Goal: Task Accomplishment & Management: Manage account settings

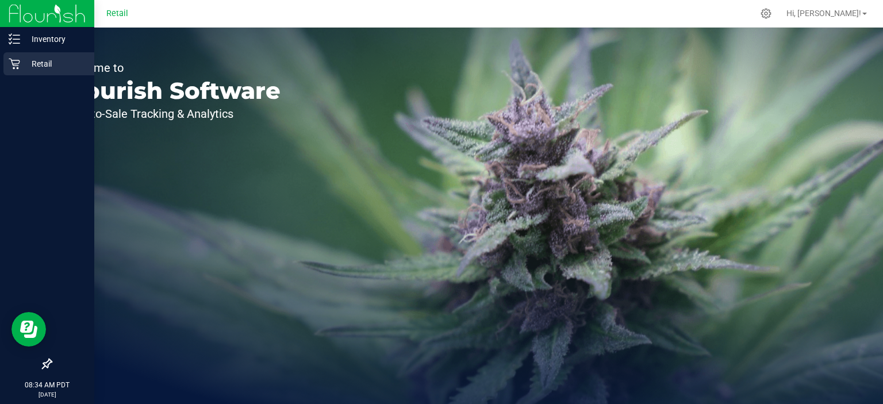
click at [18, 66] on icon at bounding box center [14, 64] width 11 height 11
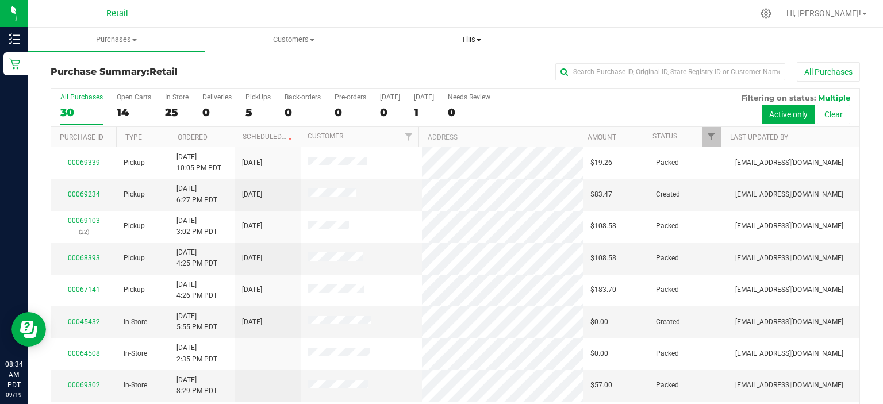
click at [476, 44] on span "Tills" at bounding box center [471, 39] width 176 height 10
click at [444, 74] on span "Manage tills" at bounding box center [421, 69] width 78 height 10
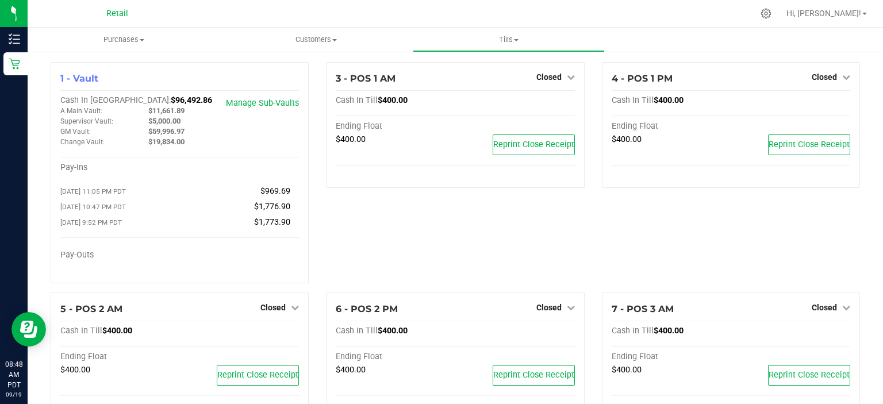
click at [552, 76] on span "Closed" at bounding box center [548, 76] width 25 height 9
click at [553, 100] on link "Open Till" at bounding box center [548, 101] width 30 height 9
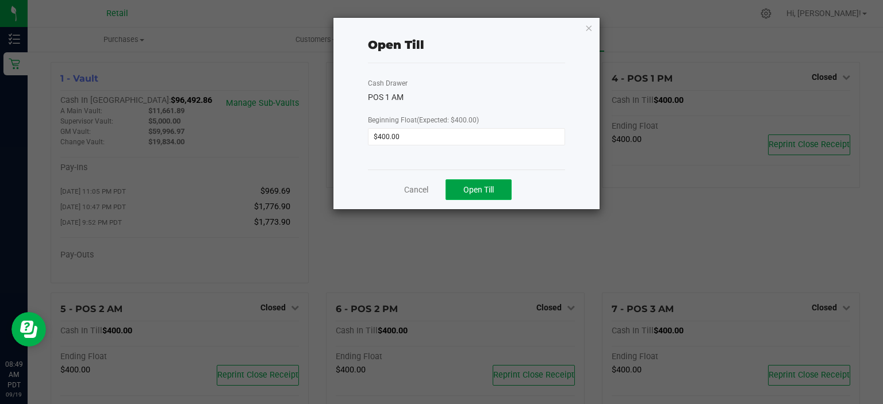
click at [498, 183] on button "Open Till" at bounding box center [478, 189] width 66 height 21
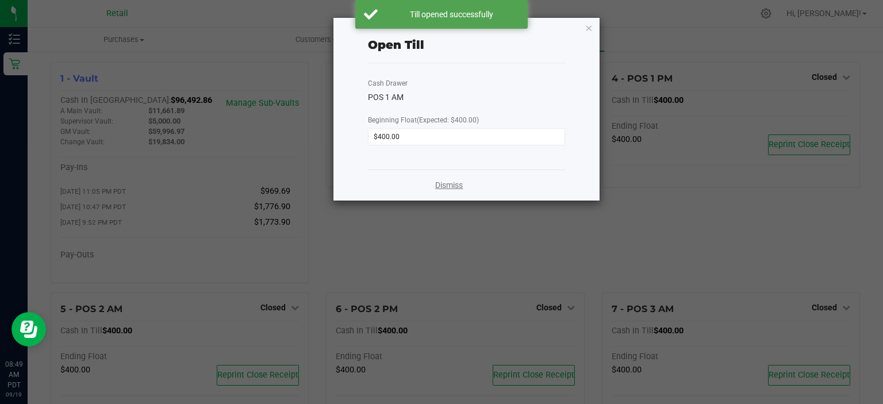
click at [440, 182] on link "Dismiss" at bounding box center [449, 185] width 28 height 12
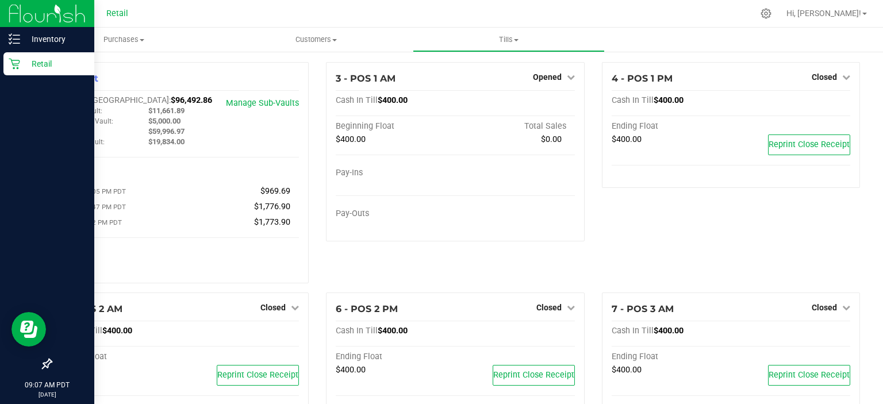
click at [18, 72] on div "Retail" at bounding box center [48, 63] width 91 height 23
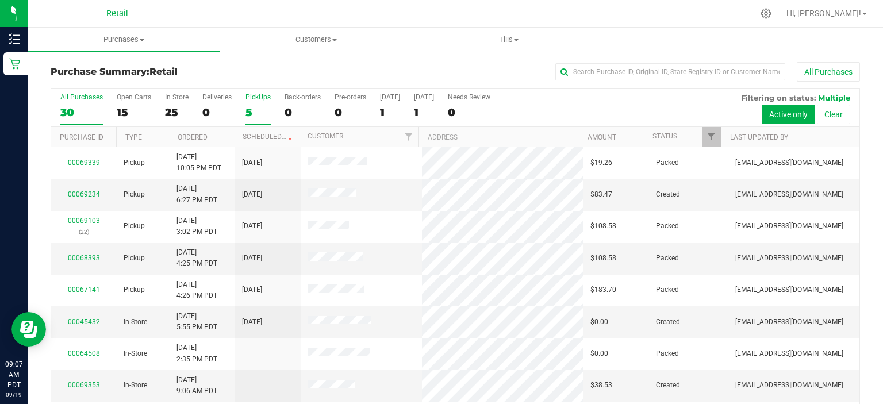
click at [251, 107] on div "5" at bounding box center [257, 112] width 25 height 13
click at [0, 0] on input "PickUps 5" at bounding box center [0, 0] width 0 height 0
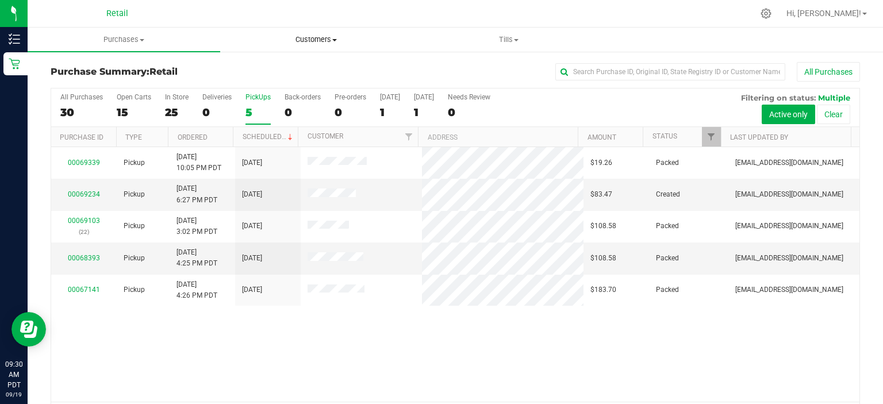
click at [326, 34] on span "Customers" at bounding box center [316, 39] width 191 height 10
click at [292, 68] on span "All customers" at bounding box center [261, 69] width 83 height 10
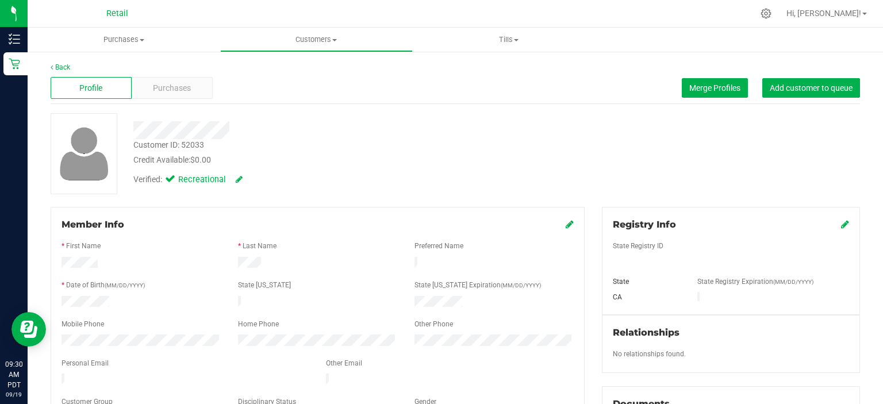
click at [56, 62] on div "Back" at bounding box center [455, 67] width 809 height 10
click at [57, 67] on link "Back" at bounding box center [61, 67] width 20 height 8
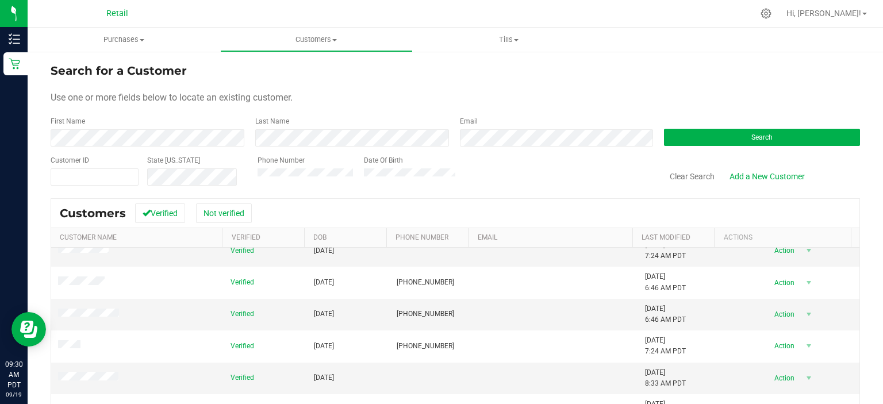
scroll to position [115, 0]
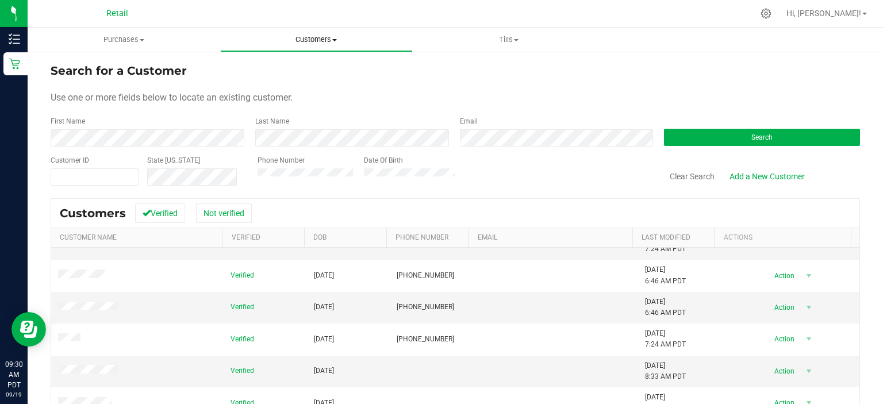
click at [313, 36] on span "Customers" at bounding box center [316, 39] width 191 height 10
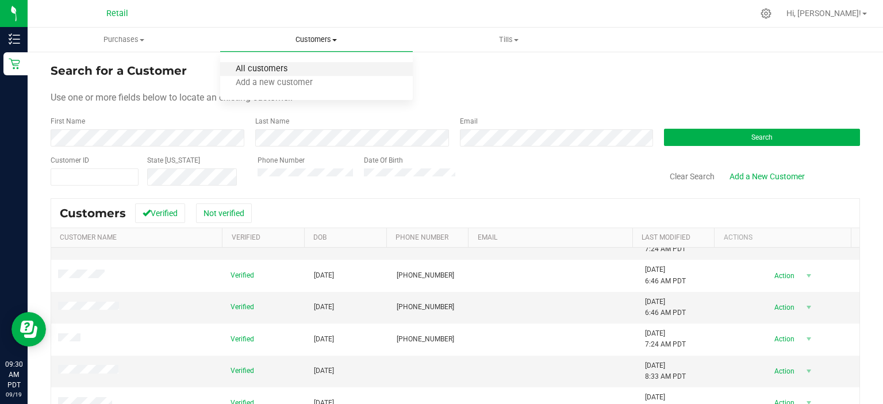
click at [276, 68] on span "All customers" at bounding box center [261, 69] width 83 height 10
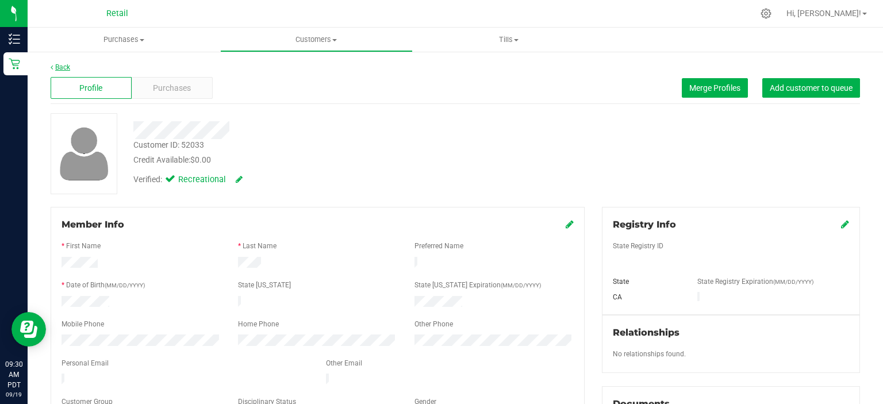
click at [66, 68] on link "Back" at bounding box center [61, 67] width 20 height 8
click at [682, 87] on button "Merge Profiles" at bounding box center [715, 88] width 66 height 20
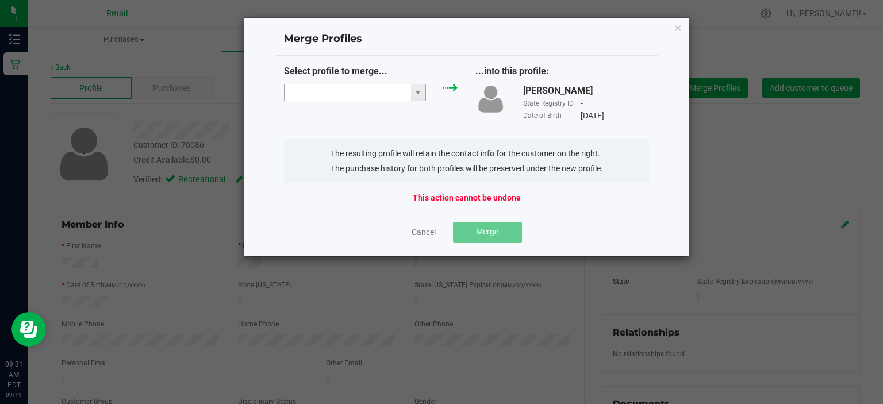
click at [366, 95] on input "NO DATA FOUND" at bounding box center [347, 92] width 126 height 16
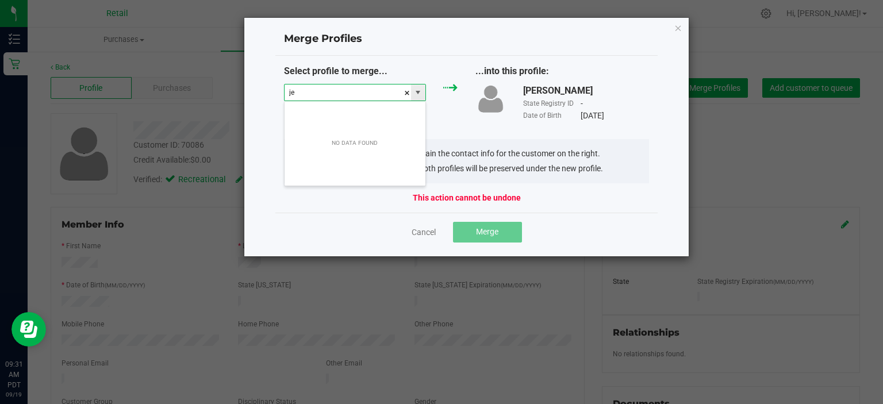
scroll to position [17, 143]
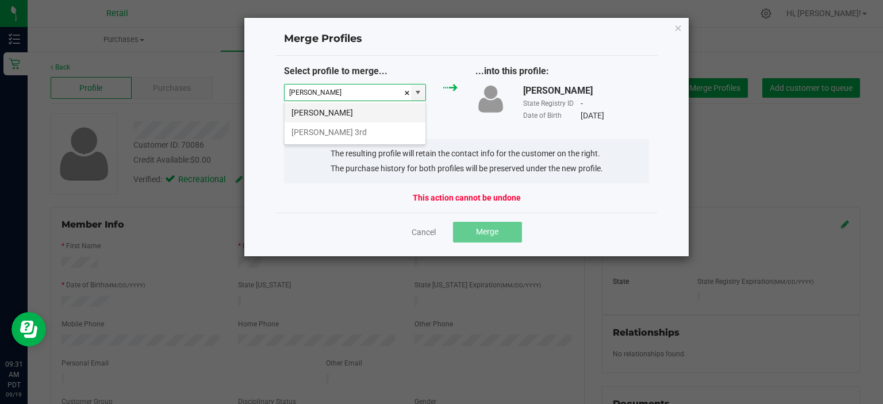
click at [374, 107] on li "[PERSON_NAME]" at bounding box center [354, 113] width 141 height 20
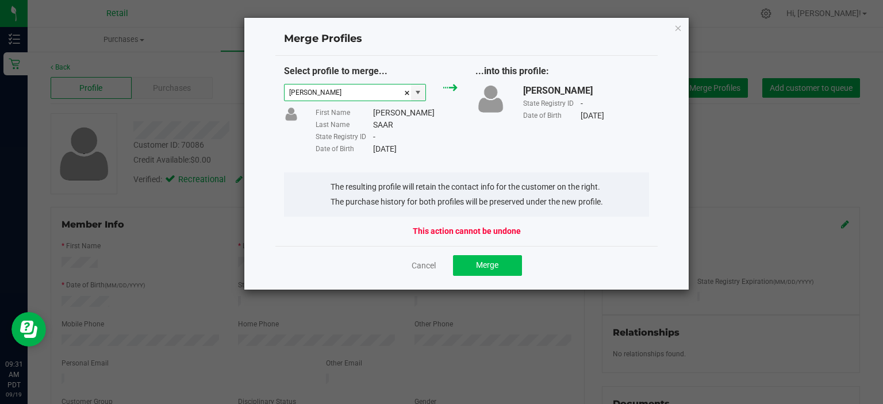
type input "[PERSON_NAME]"
click at [513, 271] on button "Merge" at bounding box center [487, 265] width 69 height 21
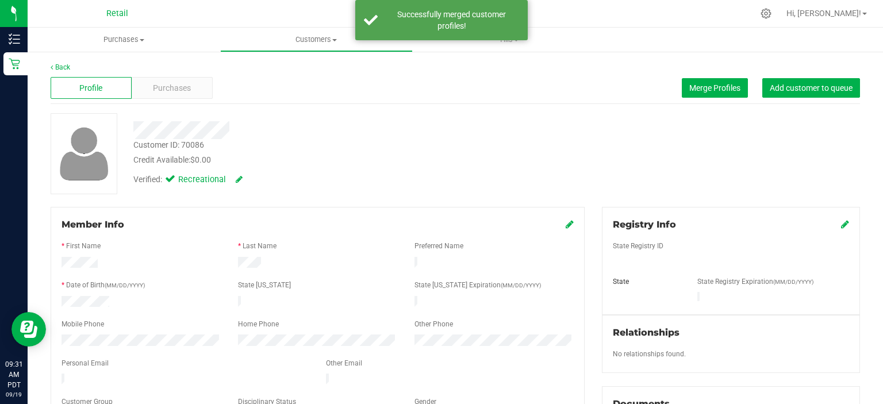
click at [557, 227] on div "Member Info" at bounding box center [317, 225] width 512 height 14
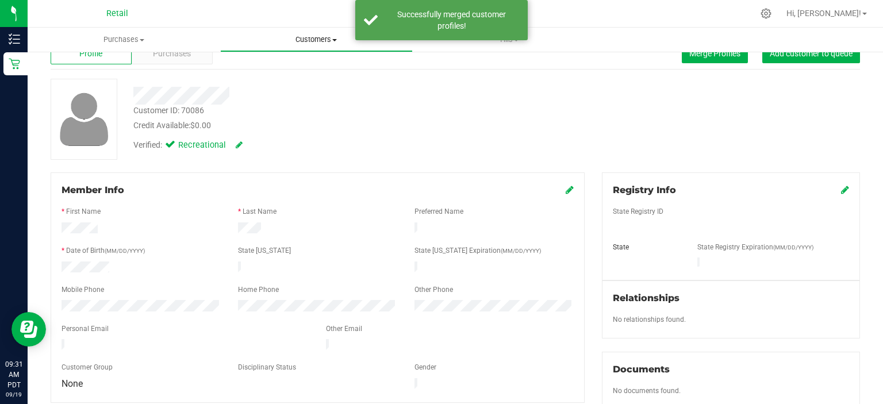
scroll to position [0, 0]
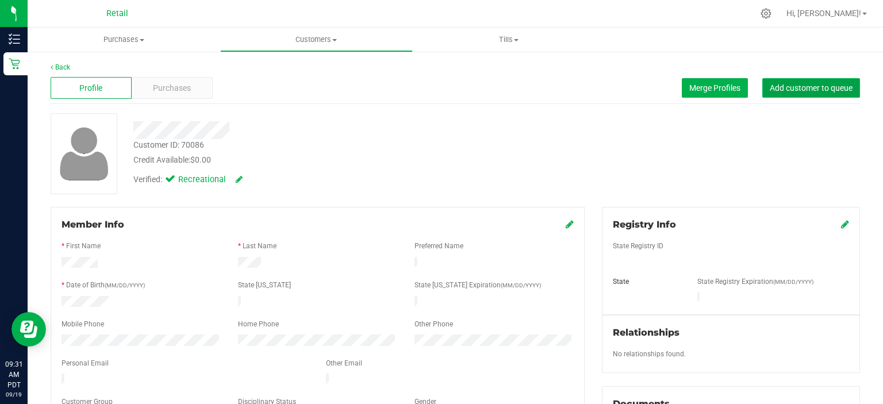
click at [769, 83] on span "Add customer to queue" at bounding box center [810, 87] width 83 height 9
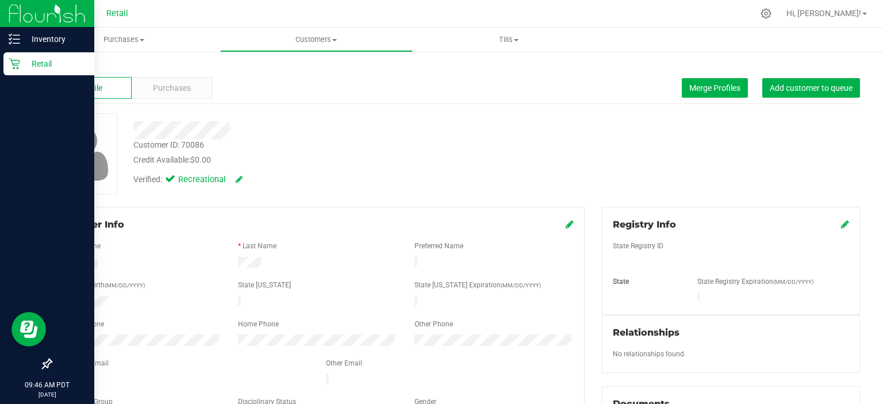
click at [6, 61] on div "Retail" at bounding box center [48, 63] width 91 height 23
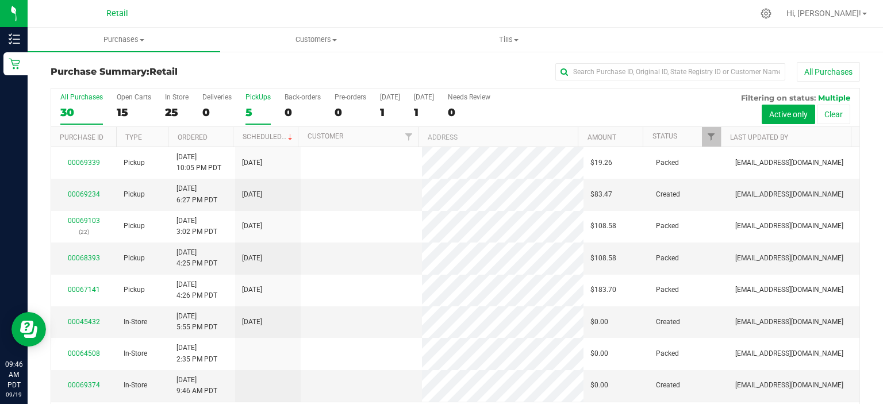
click at [256, 106] on div "5" at bounding box center [257, 112] width 25 height 13
click at [0, 0] on input "PickUps 5" at bounding box center [0, 0] width 0 height 0
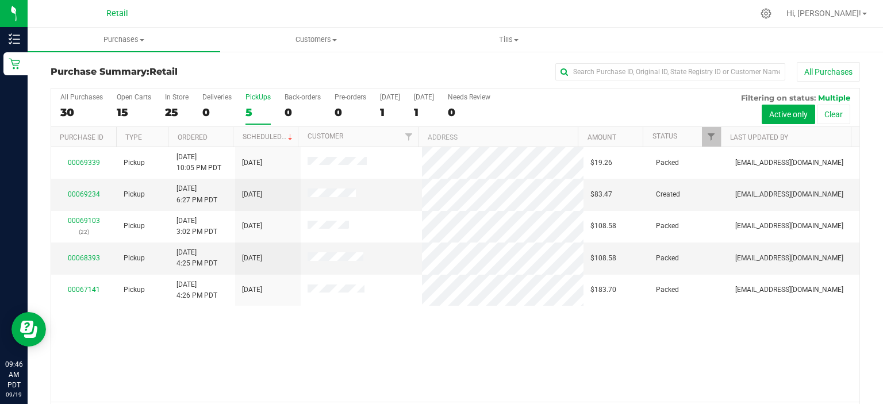
click at [251, 107] on div "5" at bounding box center [257, 112] width 25 height 13
click at [0, 0] on input "PickUps 5" at bounding box center [0, 0] width 0 height 0
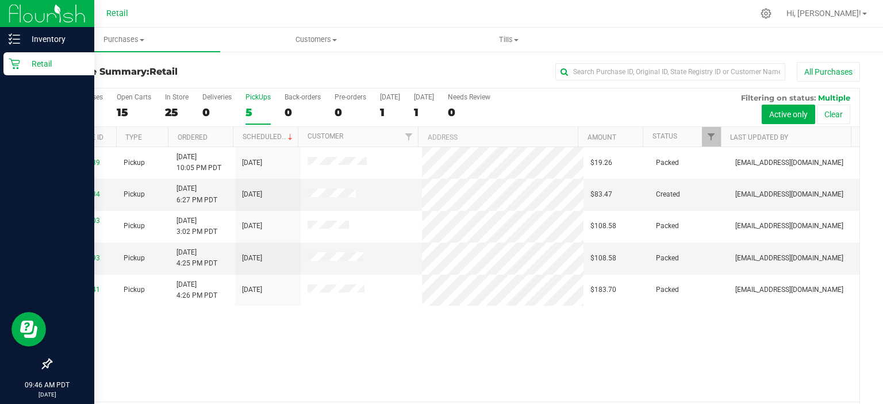
click at [18, 68] on icon at bounding box center [14, 64] width 11 height 11
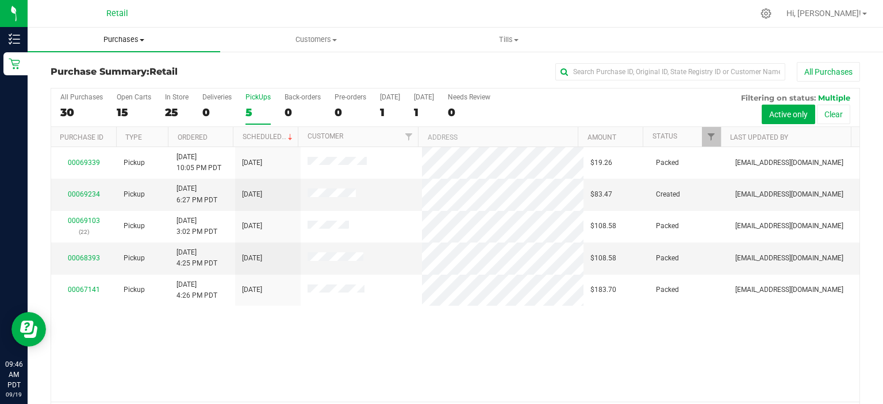
click at [163, 28] on uib-tab-heading "Purchases Summary of purchases Fulfillment All purchases" at bounding box center [124, 40] width 193 height 24
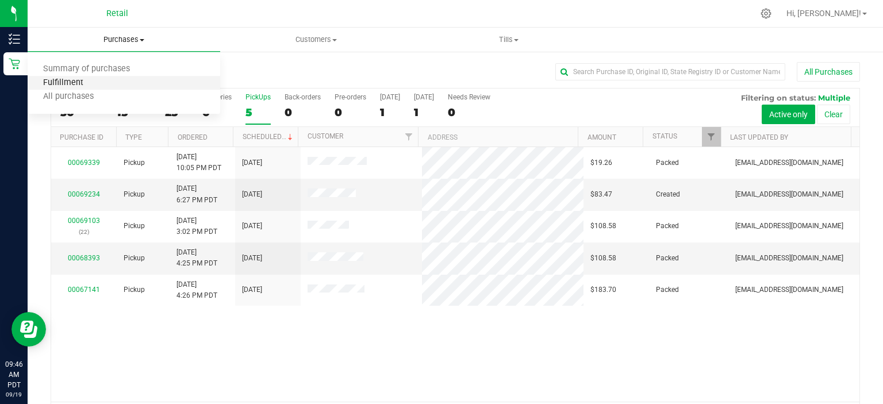
click at [30, 82] on span "Fulfillment" at bounding box center [63, 83] width 71 height 10
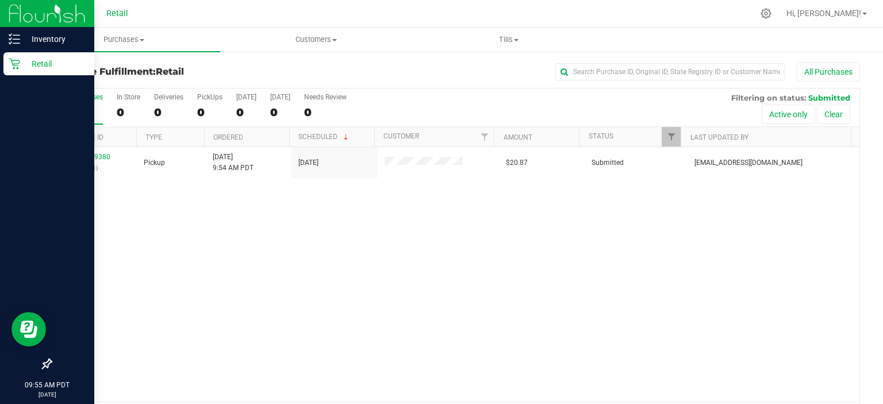
click at [16, 71] on div "Retail" at bounding box center [48, 63] width 91 height 23
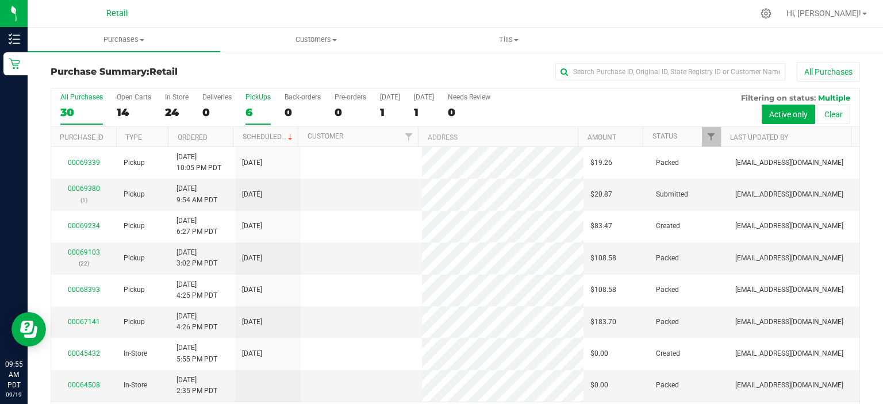
click at [256, 113] on div "6" at bounding box center [257, 112] width 25 height 13
click at [0, 0] on input "PickUps 6" at bounding box center [0, 0] width 0 height 0
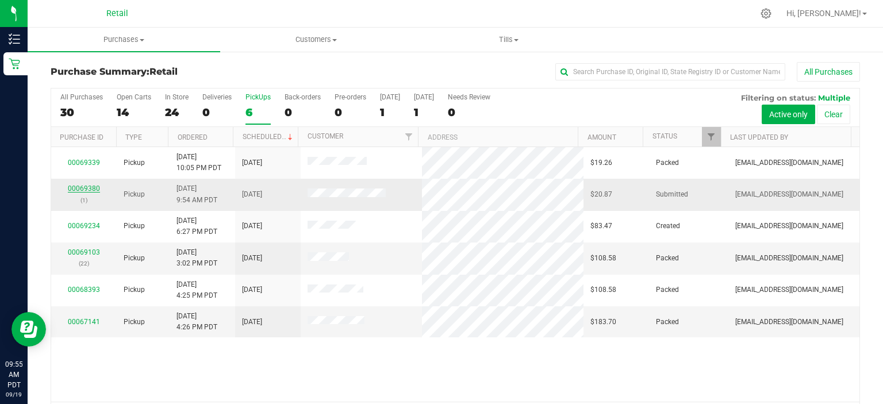
click at [80, 184] on link "00069380" at bounding box center [84, 188] width 32 height 8
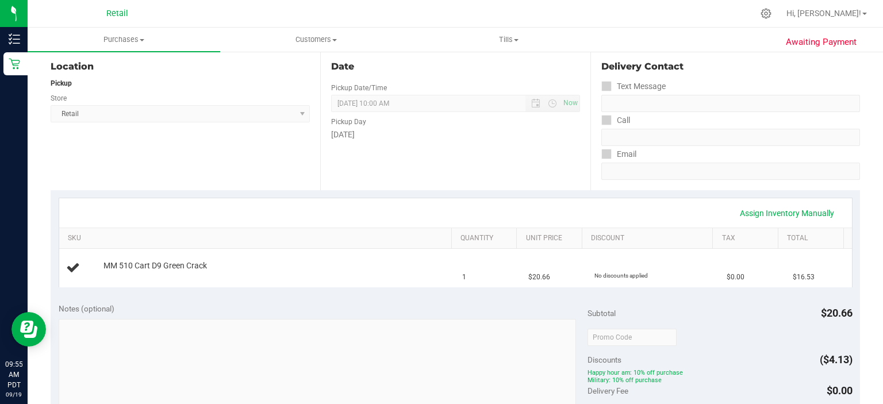
scroll to position [460, 0]
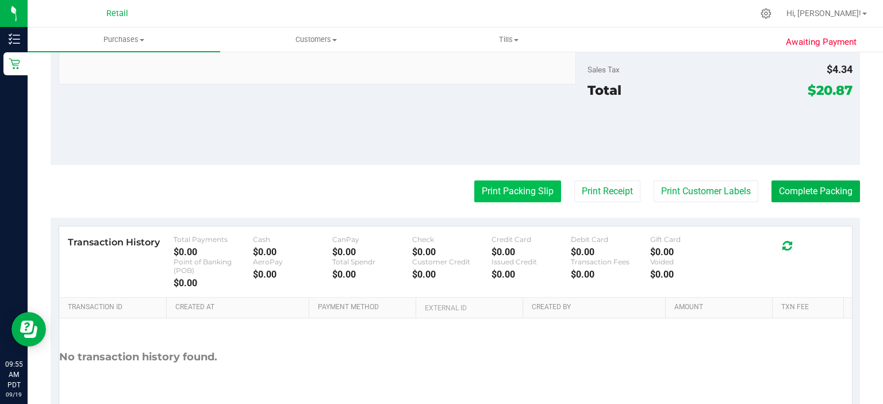
click at [487, 193] on button "Print Packing Slip" at bounding box center [517, 191] width 87 height 22
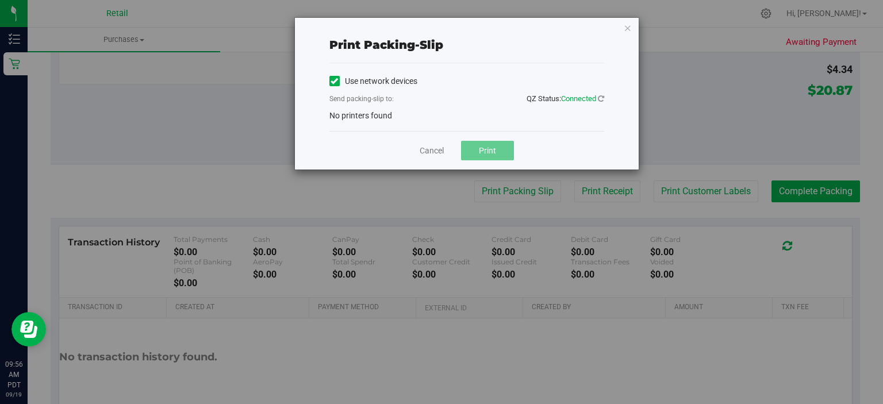
click at [340, 83] on label "Use network devices" at bounding box center [373, 81] width 88 height 12
click at [0, 0] on input "Use network devices" at bounding box center [0, 0] width 0 height 0
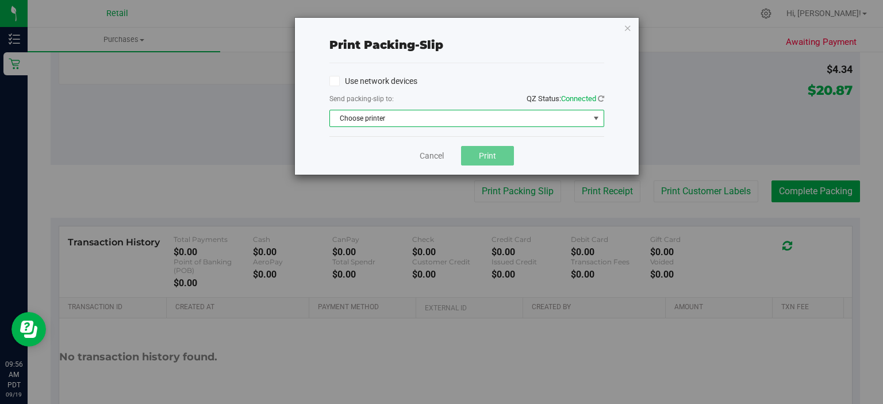
click at [429, 118] on span "Choose printer" at bounding box center [459, 118] width 259 height 16
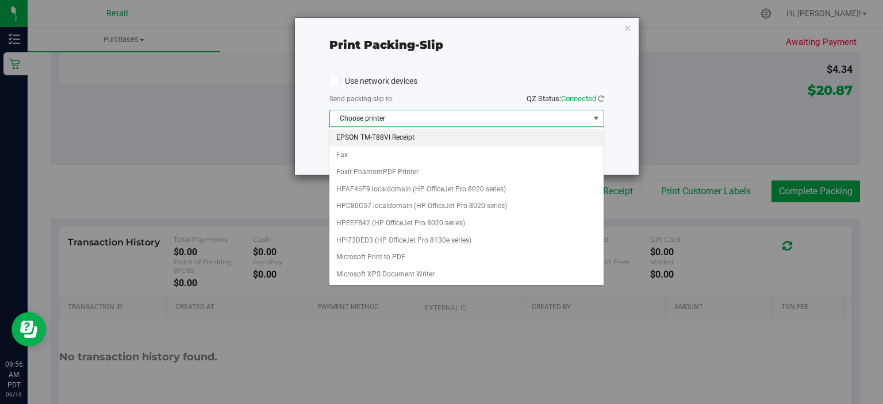
click at [422, 137] on li "EPSON TM-T88VI Receipt" at bounding box center [466, 137] width 274 height 17
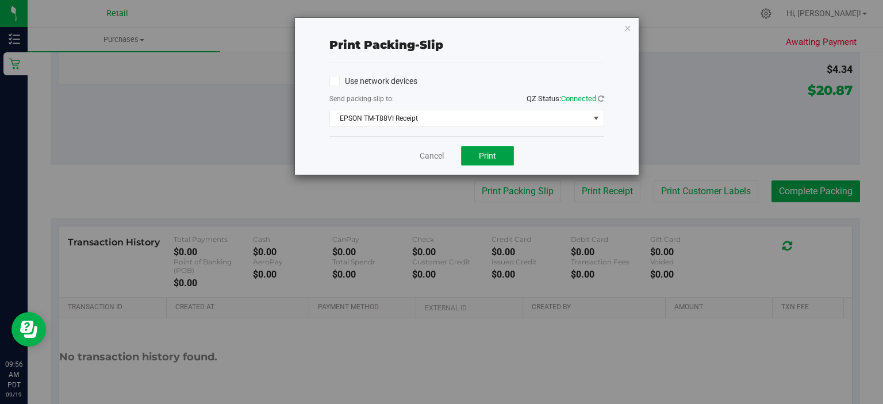
click at [507, 149] on button "Print" at bounding box center [487, 156] width 53 height 20
click at [426, 153] on link "Cancel" at bounding box center [432, 156] width 24 height 12
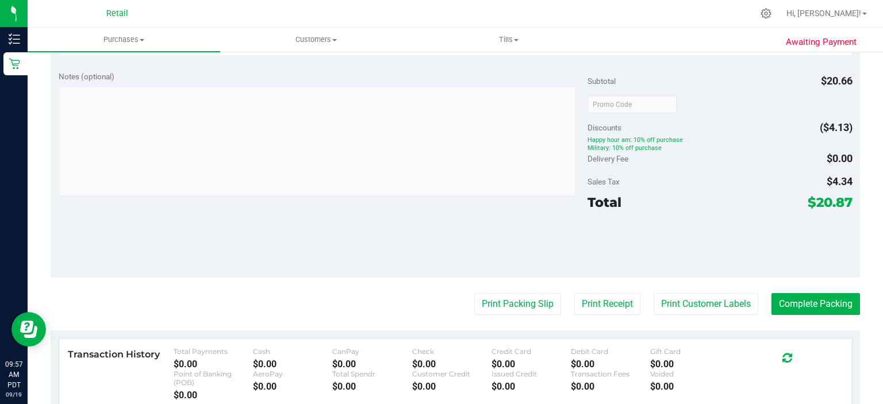
scroll to position [402, 0]
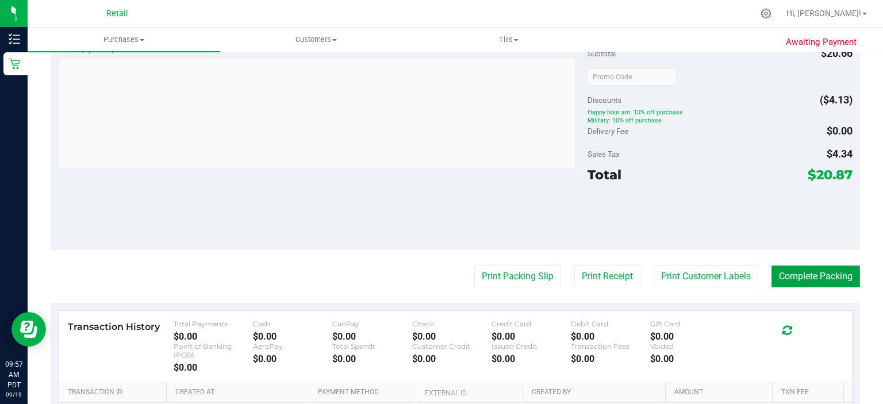
click at [818, 272] on button "Complete Packing" at bounding box center [815, 276] width 88 height 22
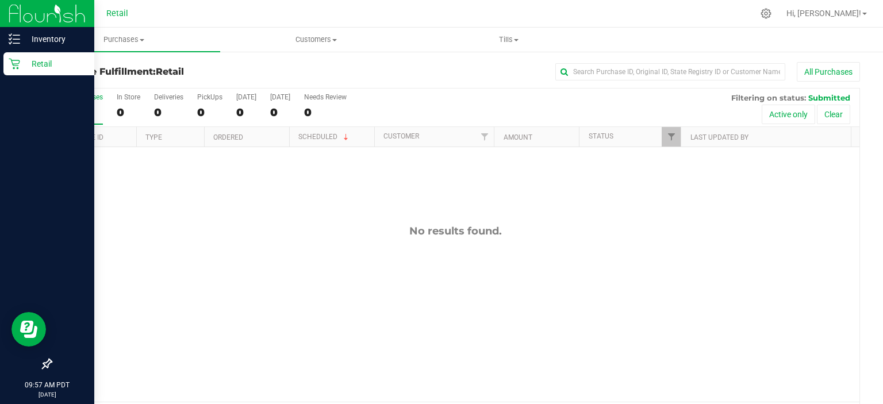
click at [24, 72] on div "Retail" at bounding box center [48, 63] width 91 height 23
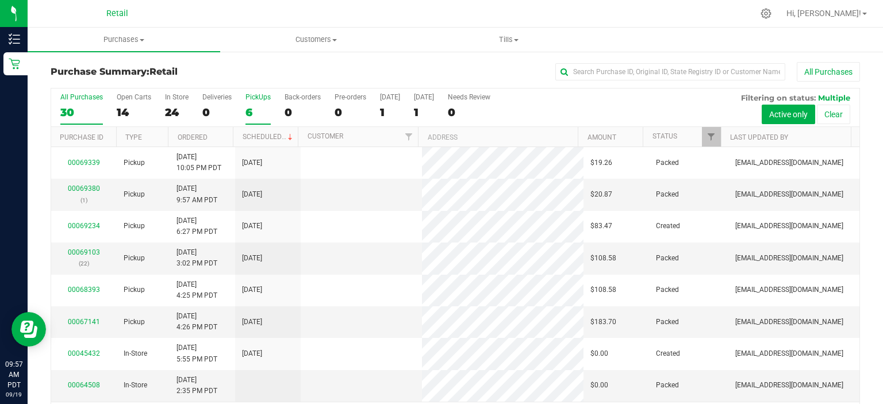
click at [257, 122] on label "PickUps 6" at bounding box center [257, 109] width 25 height 32
click at [0, 0] on input "PickUps 6" at bounding box center [0, 0] width 0 height 0
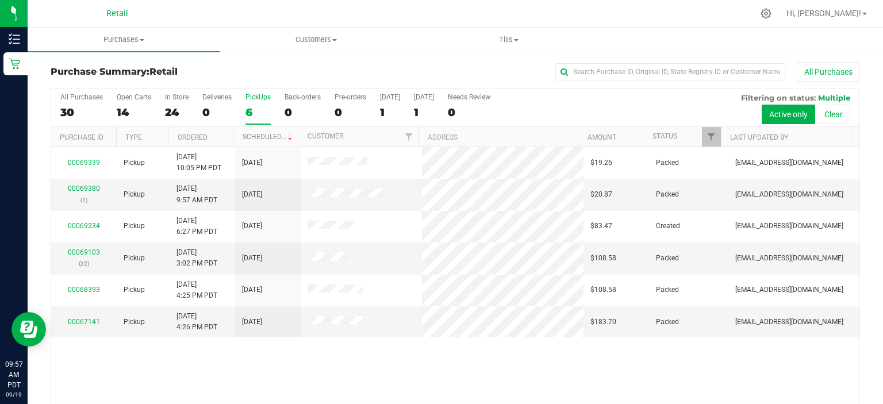
scroll to position [36, 0]
